Goal: Task Accomplishment & Management: Manage account settings

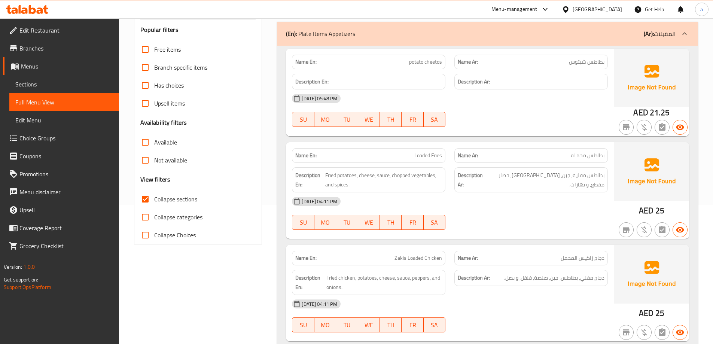
scroll to position [139, 0]
click at [401, 175] on span "Fried potatoes, cheese, sauce, chopped vegetables, and spices." at bounding box center [383, 179] width 117 height 18
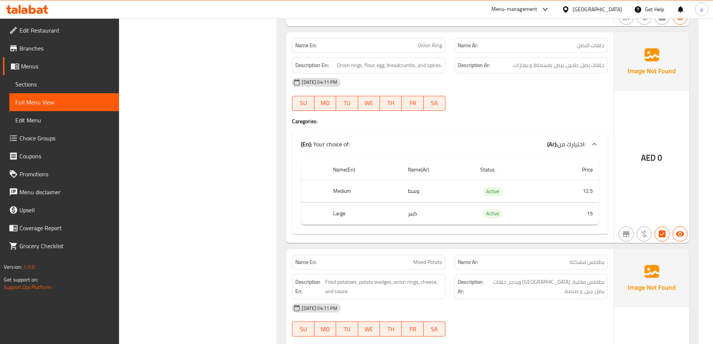
scroll to position [1075, 0]
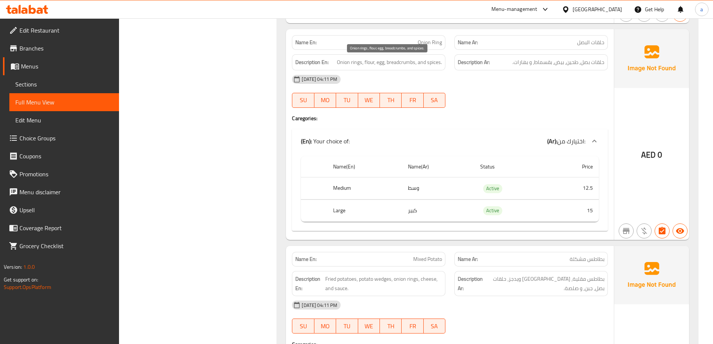
click at [401, 62] on span "Onion rings, flour, egg, breadcrumbs, and spices." at bounding box center [389, 62] width 105 height 9
copy span "breadcrumbs"
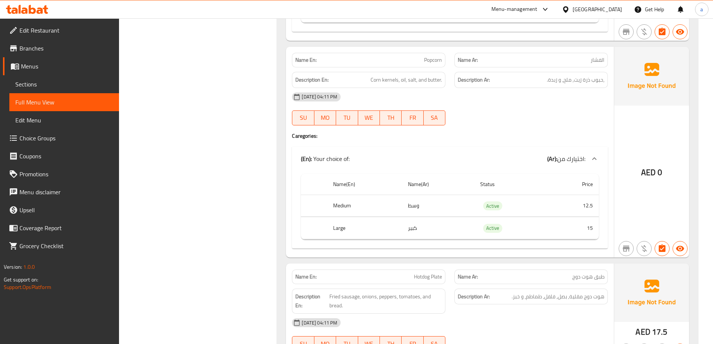
scroll to position [1487, 0]
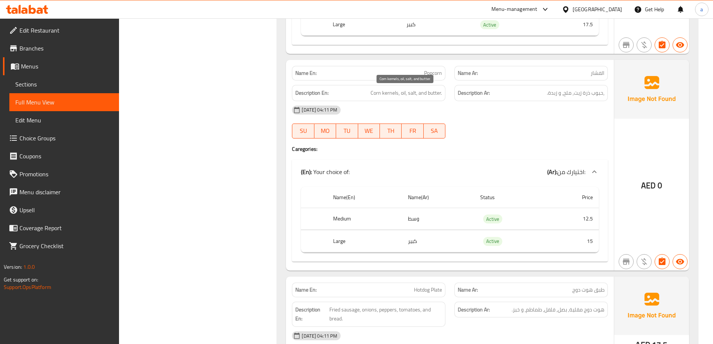
click at [374, 91] on span "Corn kernels, oil, salt, and butter." at bounding box center [407, 92] width 72 height 9
copy span "Corn"
click at [386, 93] on span "Corn kernels, oil, salt, and butter." at bounding box center [407, 92] width 72 height 9
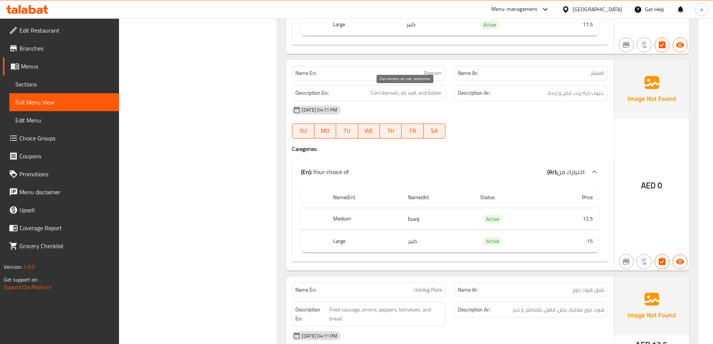
click at [374, 91] on span "Corn kernels, oil, salt, and butter." at bounding box center [407, 92] width 72 height 9
click at [419, 88] on span "Corn kernels, oil, salt, and butter." at bounding box center [407, 92] width 72 height 9
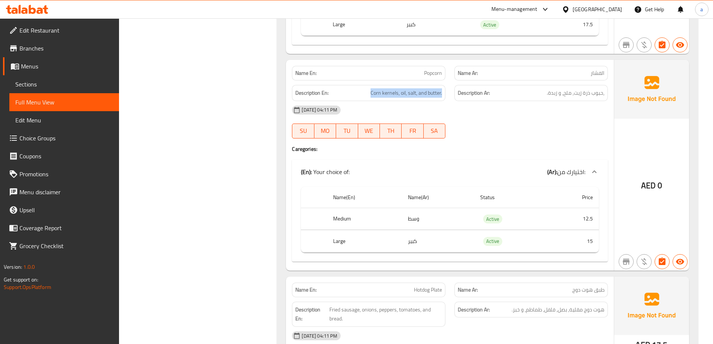
copy span "Corn kernels, oil, salt, and butter."
click at [508, 142] on div at bounding box center [531, 138] width 163 height 9
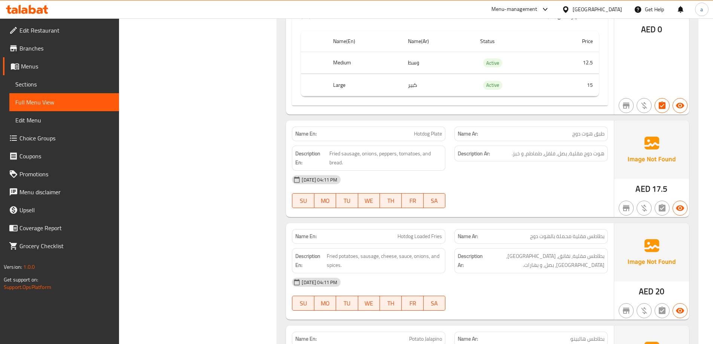
scroll to position [1712, 0]
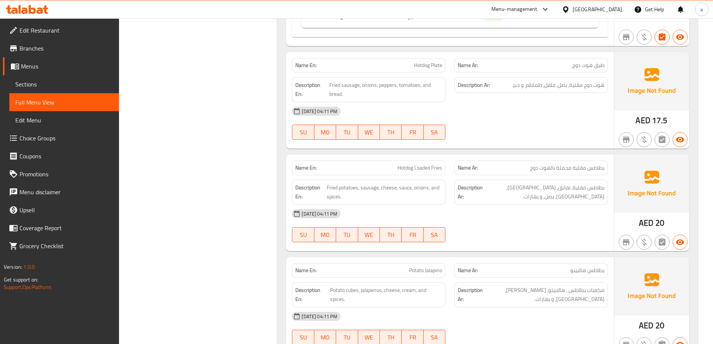
click at [210, 154] on div "Filter Branches Branches Popular filters Free items Branch specific items Has c…" at bounding box center [201, 210] width 143 height 3653
click at [198, 137] on div "Filter Branches Branches Popular filters Free items Branch specific items Has c…" at bounding box center [201, 210] width 143 height 3653
click at [255, 51] on div "Filter Branches Branches Popular filters Free items Branch specific items Has c…" at bounding box center [201, 210] width 143 height 3653
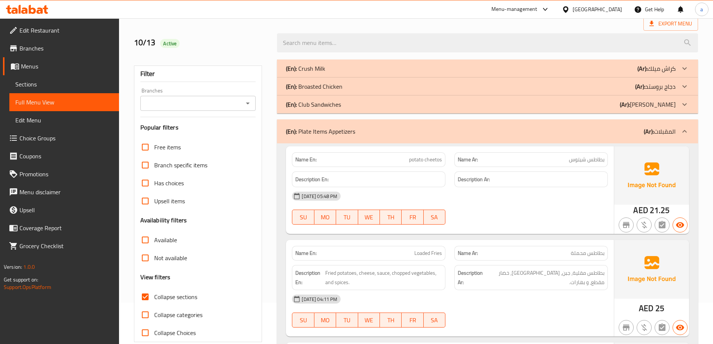
scroll to position [0, 0]
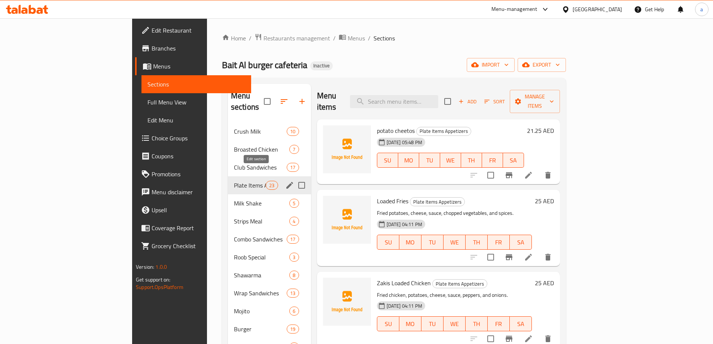
click at [285, 181] on icon "edit" at bounding box center [289, 185] width 9 height 9
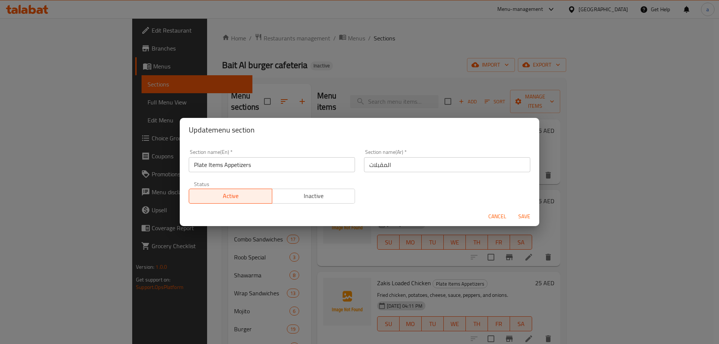
click at [421, 166] on input "المقبلات" at bounding box center [447, 164] width 166 height 15
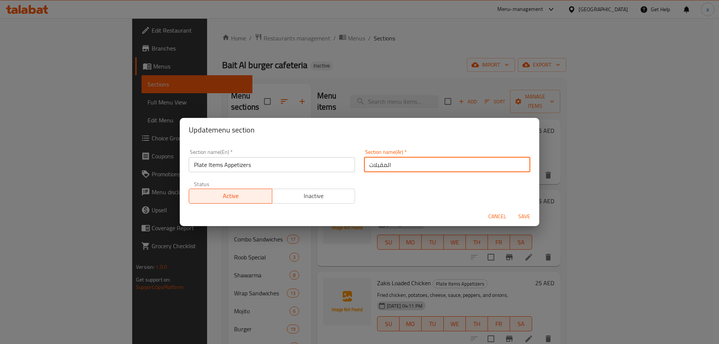
click at [421, 166] on input "المقبلات" at bounding box center [447, 164] width 166 height 15
click at [226, 173] on div "Section name(En)   * Plate Items Appetizers Section name(En) *" at bounding box center [271, 161] width 175 height 32
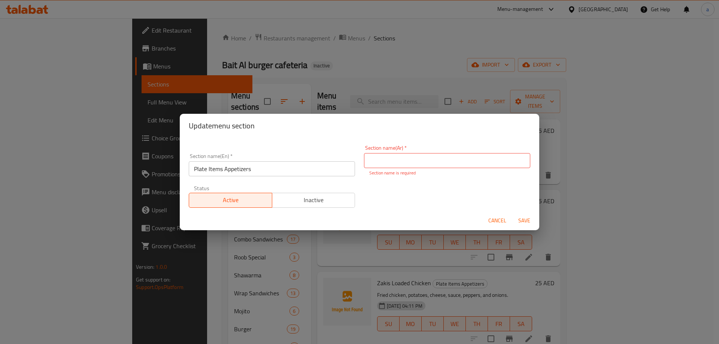
click at [247, 173] on input "Plate Items Appetizers" at bounding box center [272, 168] width 166 height 15
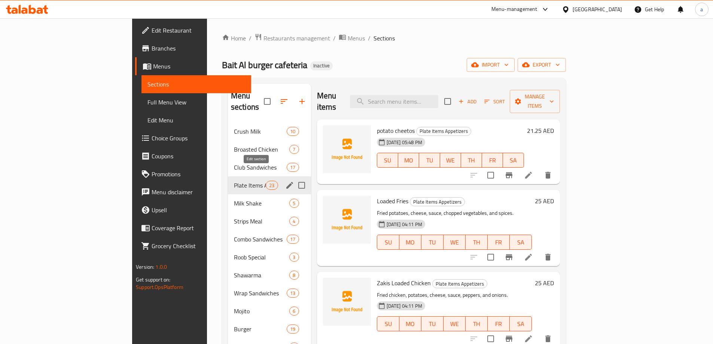
click at [285, 181] on icon "edit" at bounding box center [289, 185] width 9 height 9
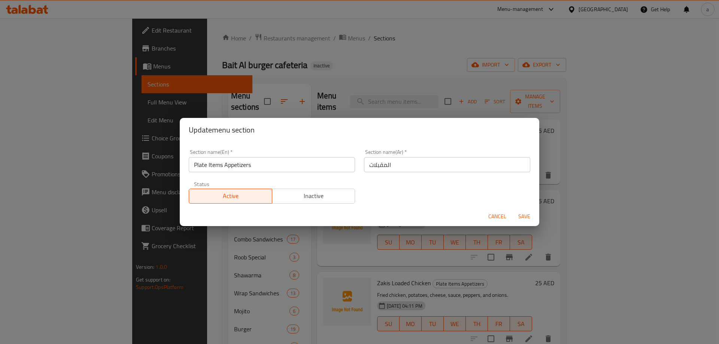
click at [442, 174] on div "Section name(Ar)   * المقبلات Section name(Ar) *" at bounding box center [446, 161] width 175 height 32
click at [437, 166] on input "المقبلات" at bounding box center [447, 164] width 166 height 15
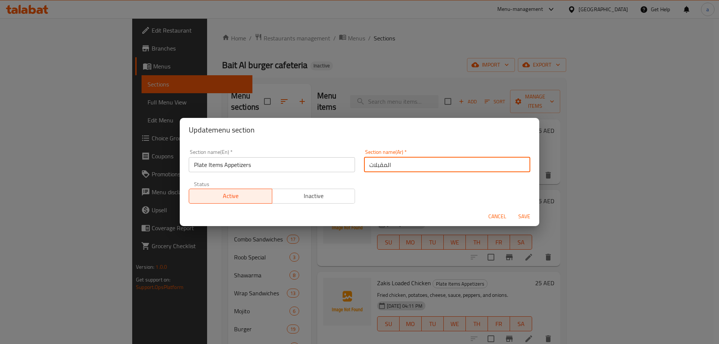
click at [437, 166] on input "المقبلات" at bounding box center [447, 164] width 166 height 15
paste input "عناصر الطبق"
type input "عناصر الطبق المقبلات"
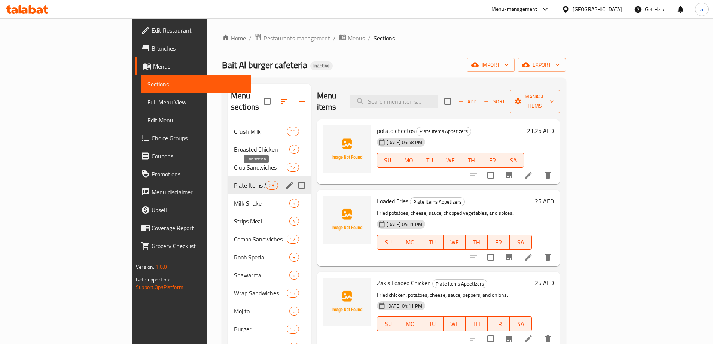
click at [285, 181] on icon "edit" at bounding box center [289, 185] width 9 height 9
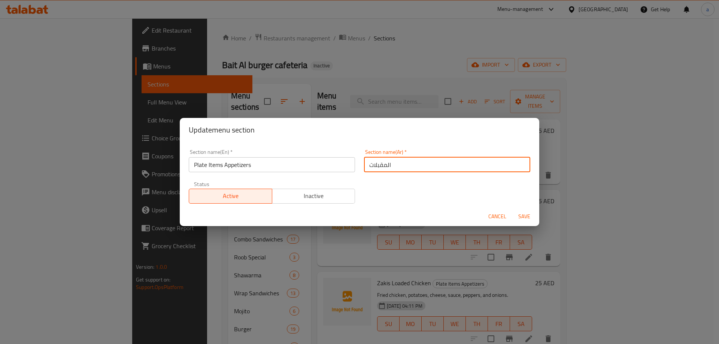
click at [447, 163] on input "المقبلات" at bounding box center [447, 164] width 166 height 15
paste input "عناصر الطبق"
type input "عناصر الطبق المقبلات"
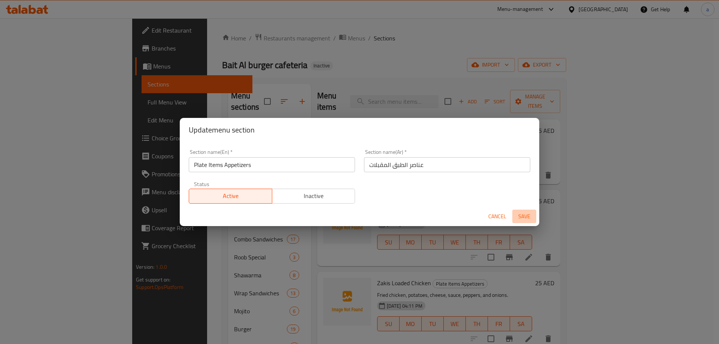
click at [518, 221] on span "Save" at bounding box center [524, 216] width 18 height 9
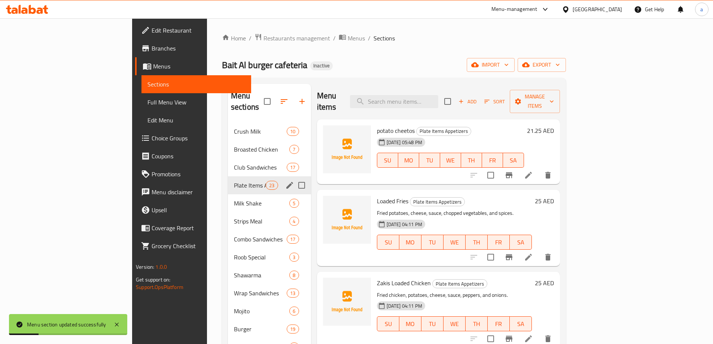
click at [246, 176] on div "Plate Items Appetizers 23" at bounding box center [269, 185] width 83 height 18
click at [285, 181] on icon "edit" at bounding box center [289, 185] width 9 height 9
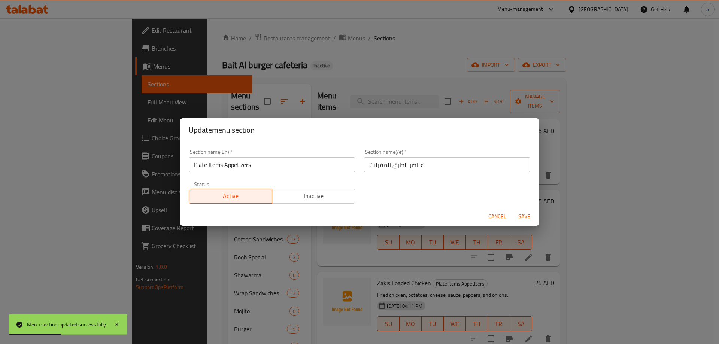
click at [400, 167] on input "عناصر الطبق المقبلات" at bounding box center [447, 164] width 166 height 15
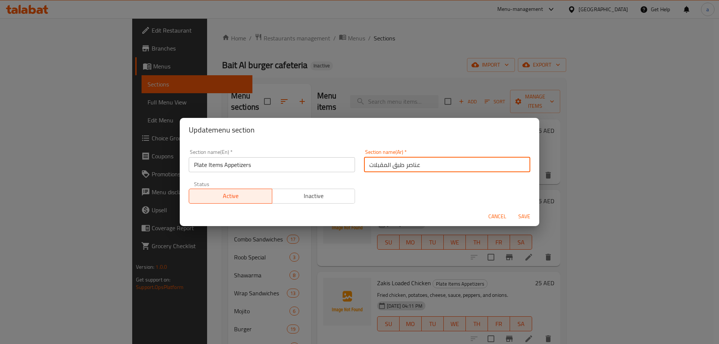
type input "عناصر طبق المقبلات"
click at [521, 214] on span "Save" at bounding box center [524, 216] width 18 height 9
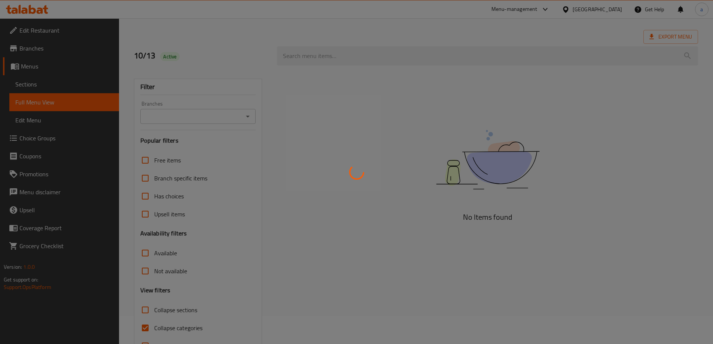
scroll to position [54, 0]
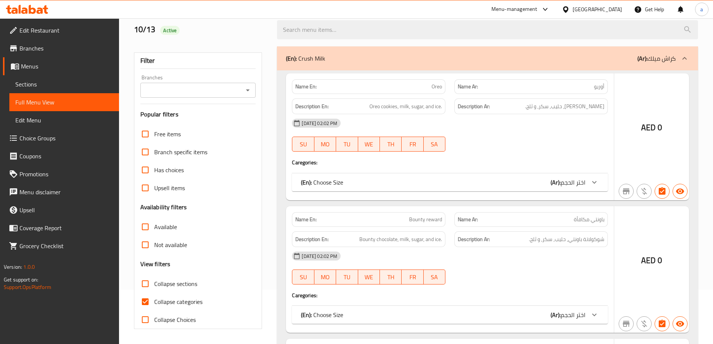
click at [140, 169] on div at bounding box center [356, 172] width 713 height 344
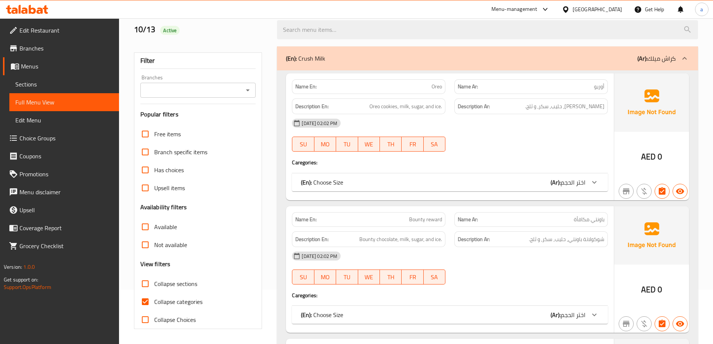
scroll to position [167, 0]
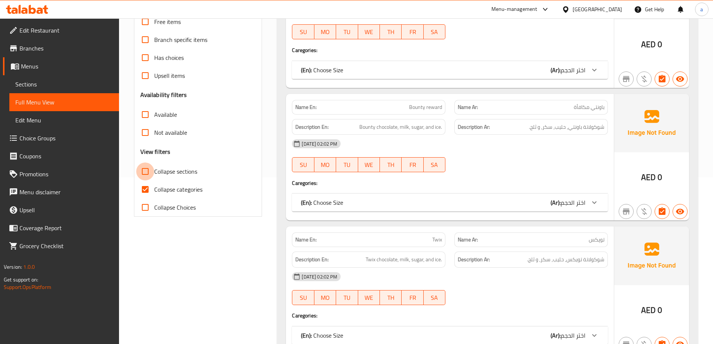
click at [146, 176] on input "Collapse sections" at bounding box center [145, 172] width 18 height 18
checkbox input "true"
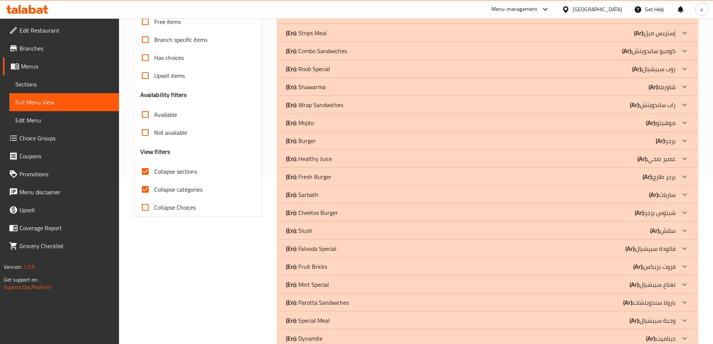
click at [144, 187] on input "Collapse categories" at bounding box center [145, 189] width 18 height 18
checkbox input "false"
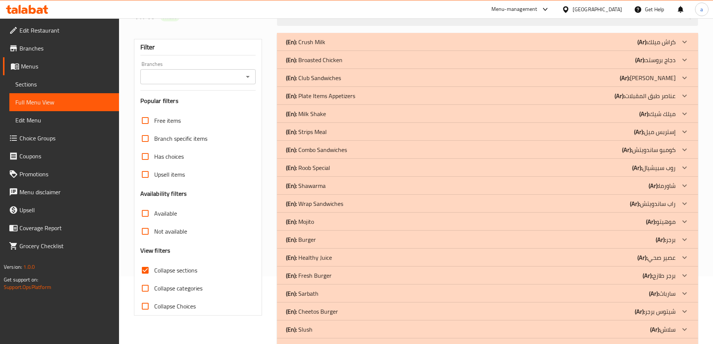
scroll to position [112, 0]
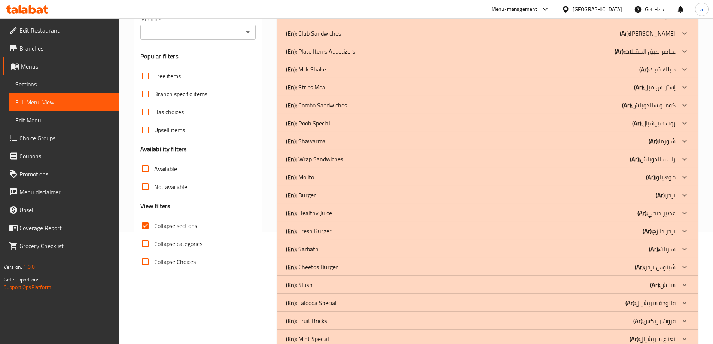
click at [339, 56] on p "(En): Plate Items Appetizers" at bounding box center [320, 51] width 69 height 9
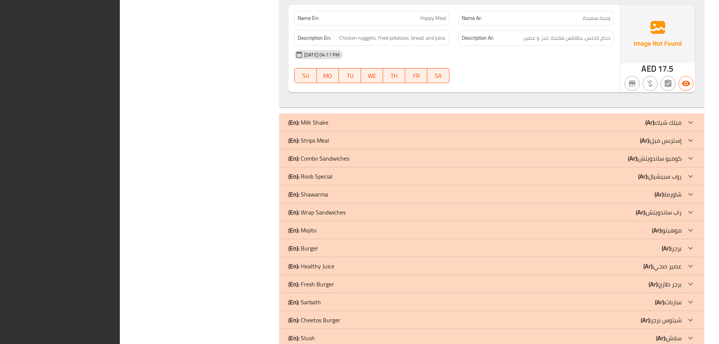
scroll to position [3397, 0]
